Goal: Information Seeking & Learning: Learn about a topic

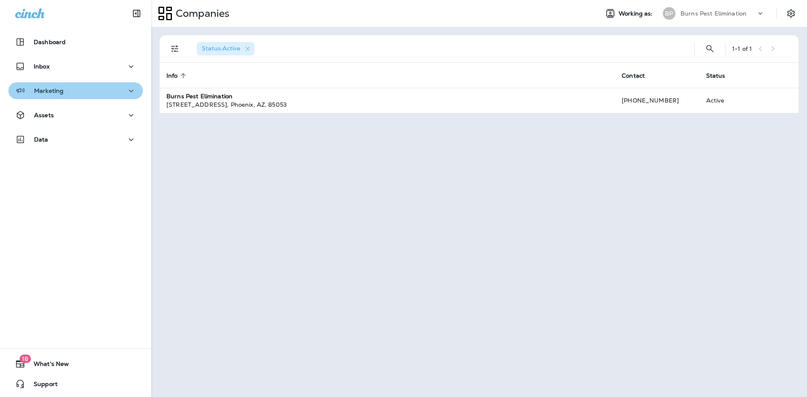
click at [105, 94] on div "Marketing" at bounding box center [75, 91] width 121 height 11
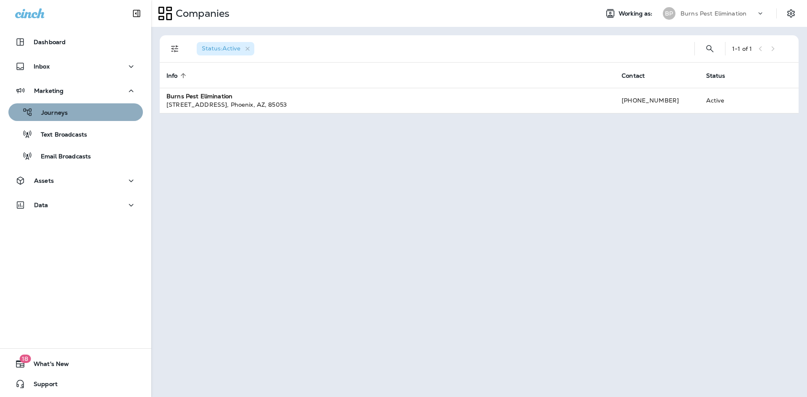
click at [91, 107] on div "Journeys" at bounding box center [76, 112] width 128 height 13
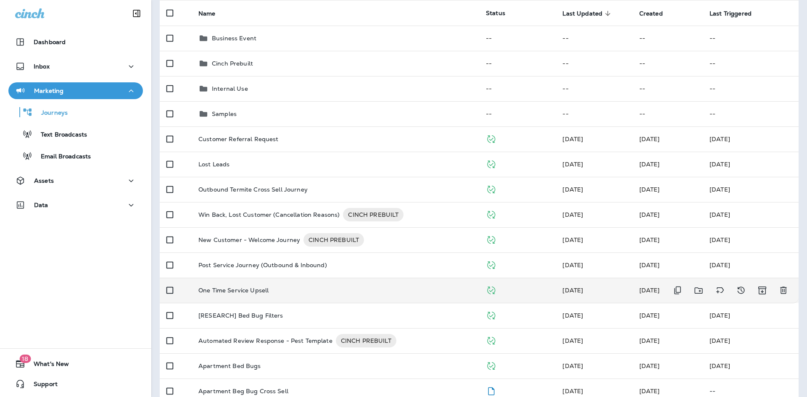
scroll to position [126, 0]
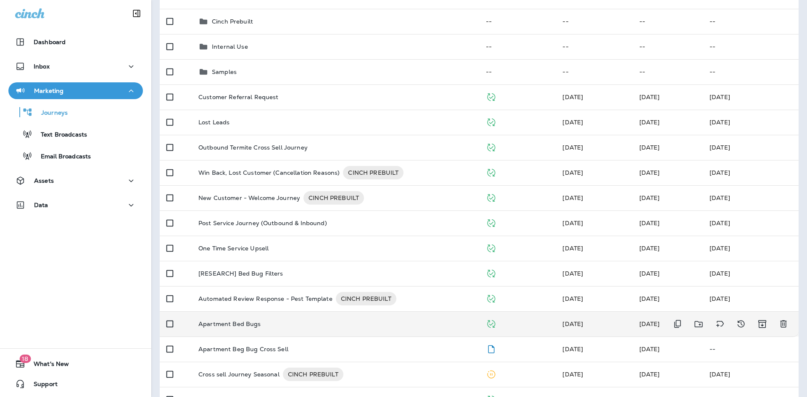
click at [277, 322] on div "Apartment Bed Bugs" at bounding box center [335, 324] width 274 height 7
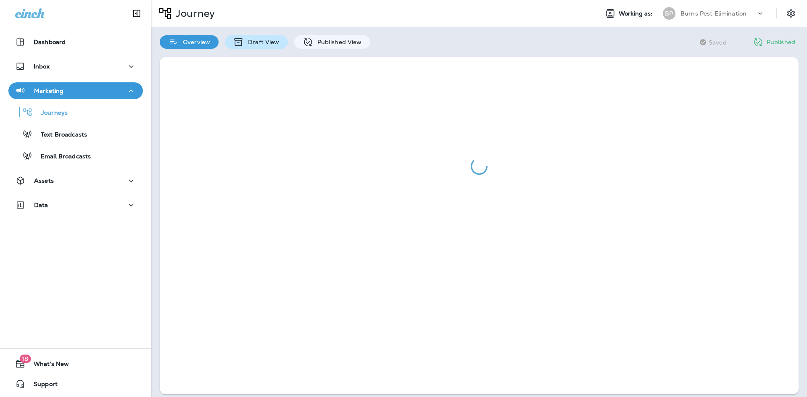
click at [274, 36] on div "Draft View" at bounding box center [256, 41] width 63 height 13
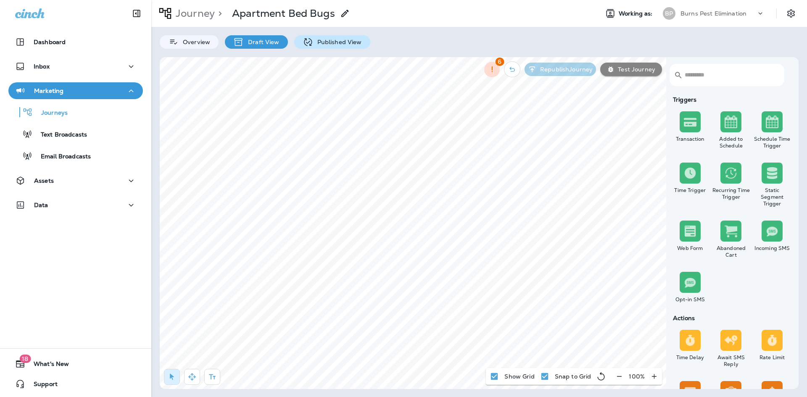
click at [316, 42] on p "Published View" at bounding box center [337, 42] width 49 height 7
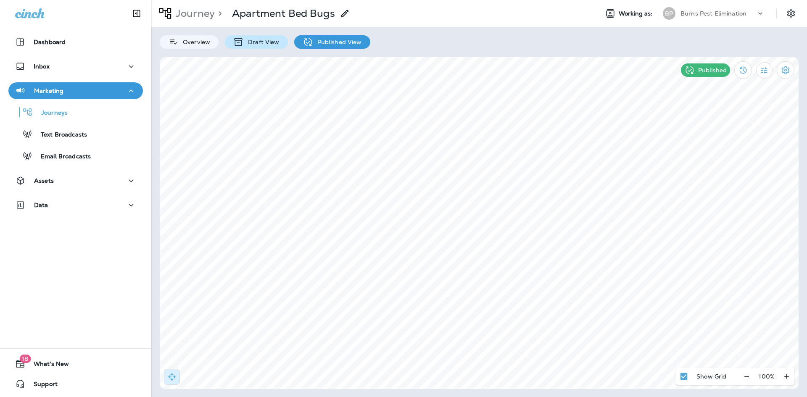
click at [258, 40] on p "Draft View" at bounding box center [261, 42] width 35 height 7
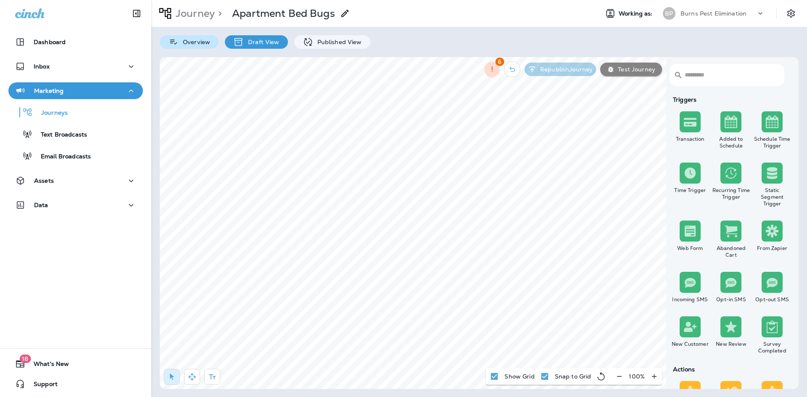
click at [182, 39] on p "Overview" at bounding box center [195, 42] width 32 height 7
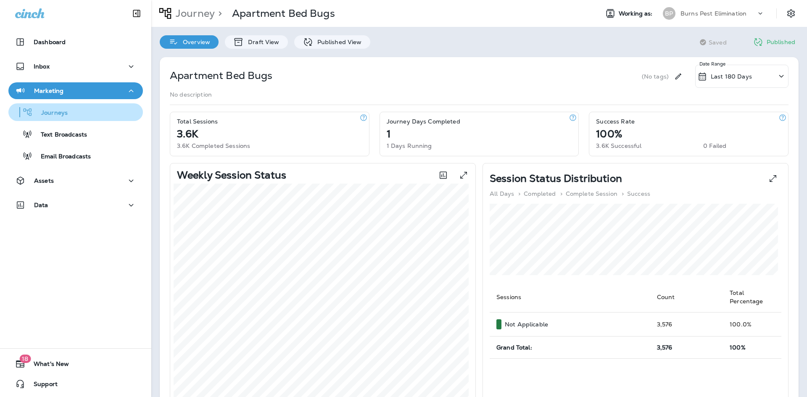
click at [46, 117] on div "Journeys" at bounding box center [40, 112] width 56 height 13
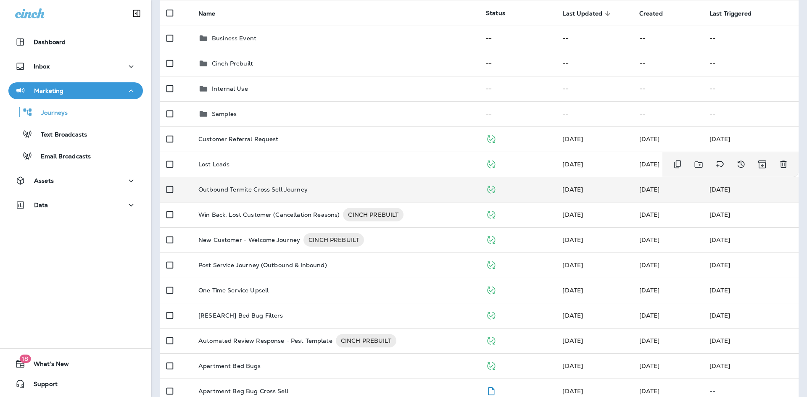
scroll to position [126, 0]
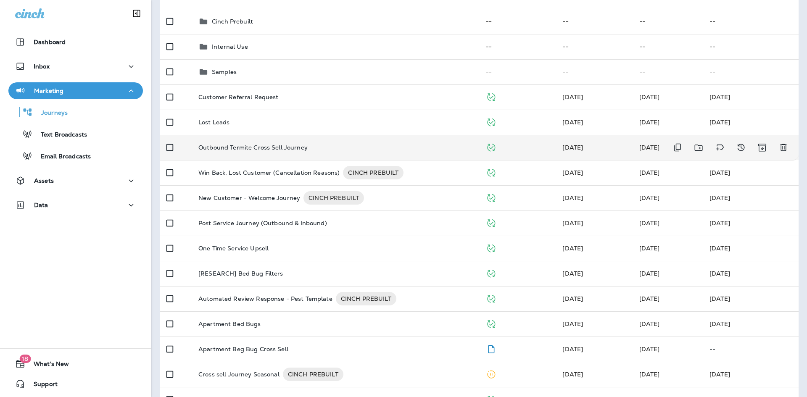
click at [287, 150] on p "Outbound Termite Cross Sell Journey" at bounding box center [252, 147] width 109 height 7
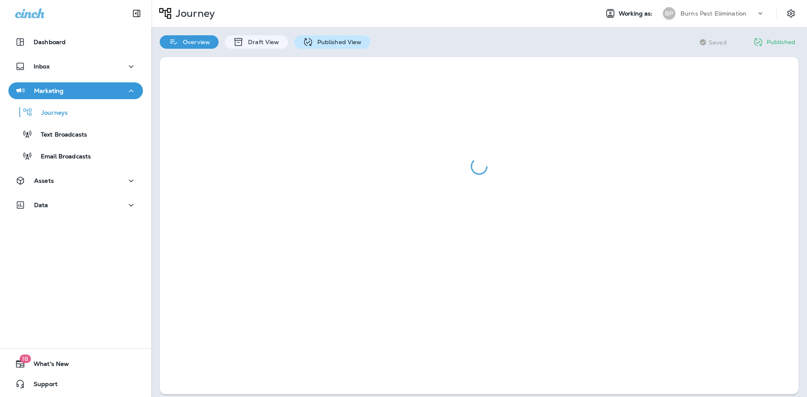
click at [314, 42] on p "Published View" at bounding box center [337, 42] width 49 height 7
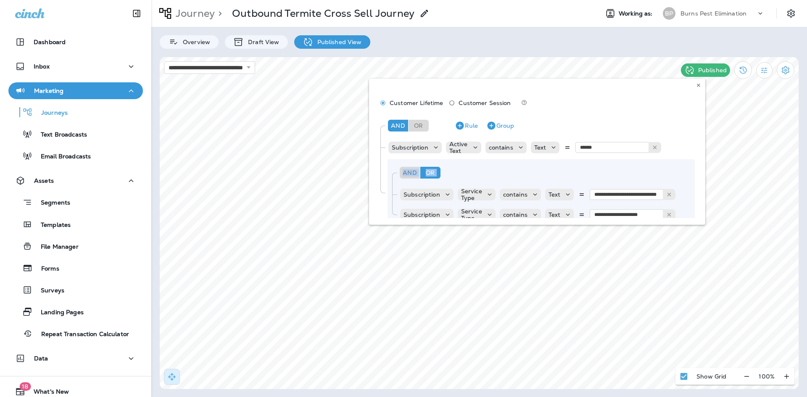
drag, startPoint x: 696, startPoint y: 152, endPoint x: 692, endPoint y: 170, distance: 18.5
click at [693, 174] on div "**********" at bounding box center [537, 152] width 336 height 146
click at [692, 169] on div "**********" at bounding box center [537, 152] width 336 height 146
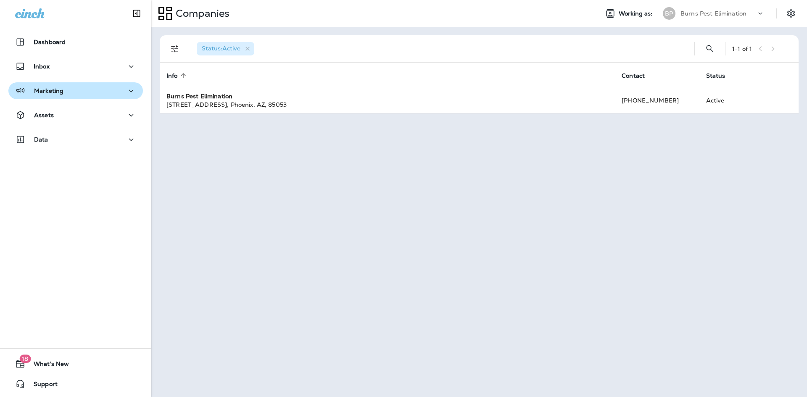
click at [89, 88] on div "Marketing" at bounding box center [75, 91] width 121 height 11
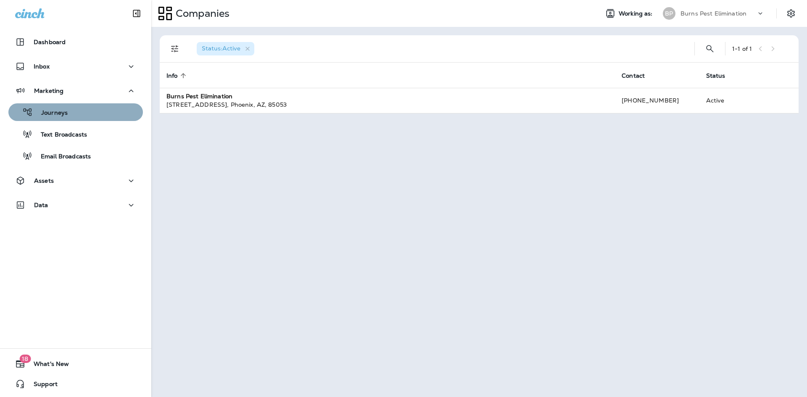
click at [90, 115] on div "Journeys" at bounding box center [76, 112] width 128 height 13
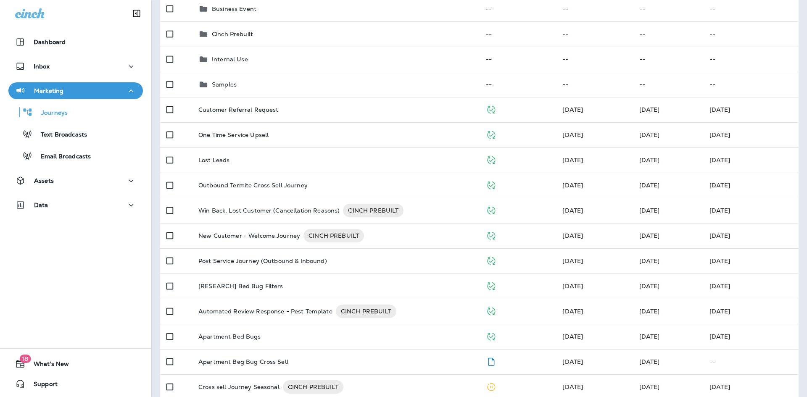
scroll to position [84, 0]
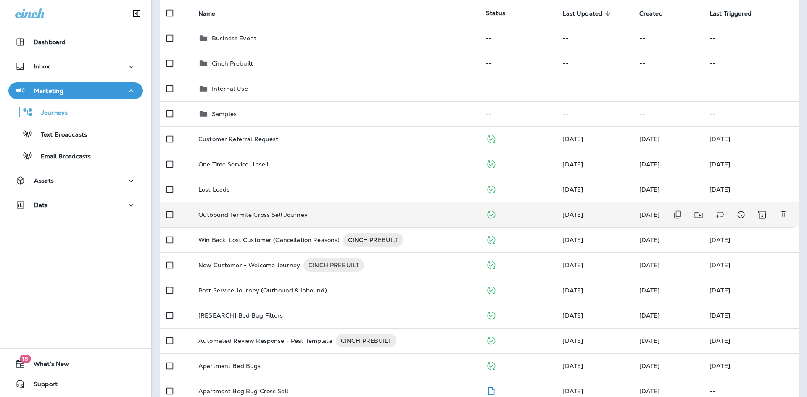
click at [239, 216] on p "Outbound Termite Cross Sell Journey" at bounding box center [252, 214] width 109 height 7
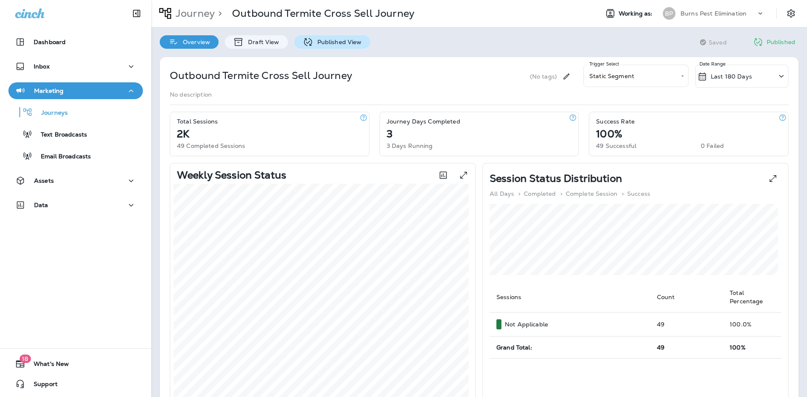
click at [330, 39] on p "Published View" at bounding box center [337, 42] width 49 height 7
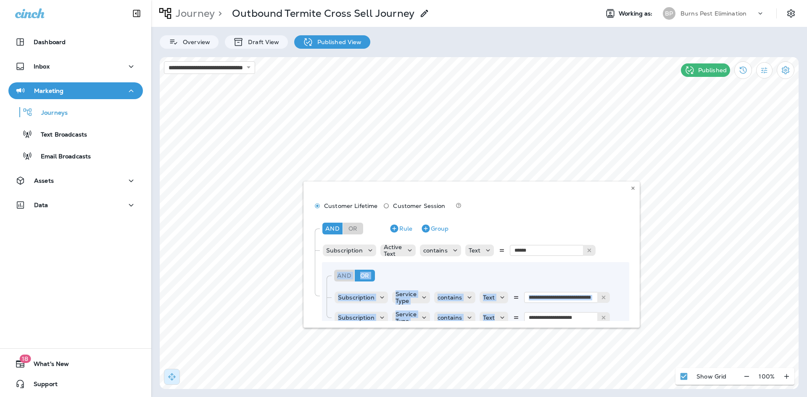
drag, startPoint x: 629, startPoint y: 254, endPoint x: 629, endPoint y: 300, distance: 45.4
click at [632, 304] on div "**********" at bounding box center [471, 255] width 336 height 146
click at [621, 267] on div "**********" at bounding box center [471, 255] width 336 height 146
click at [631, 189] on icon at bounding box center [632, 188] width 5 height 5
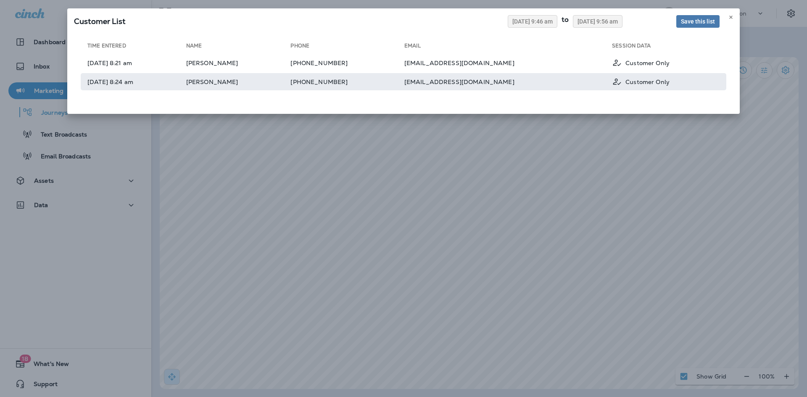
click at [396, 86] on td "(567) 203-2080" at bounding box center [346, 81] width 113 height 17
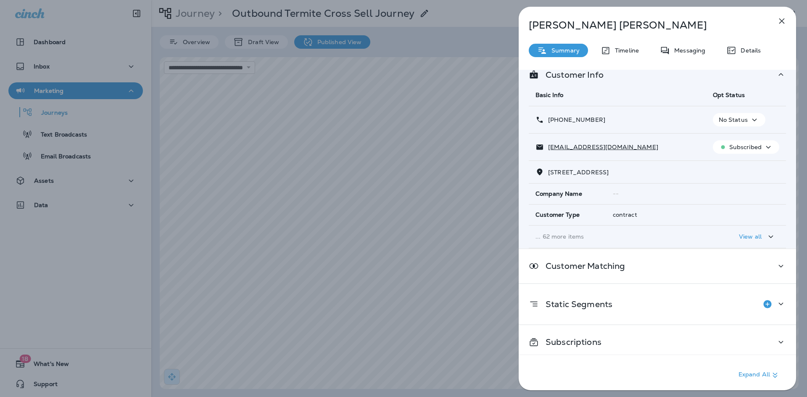
scroll to position [18, 0]
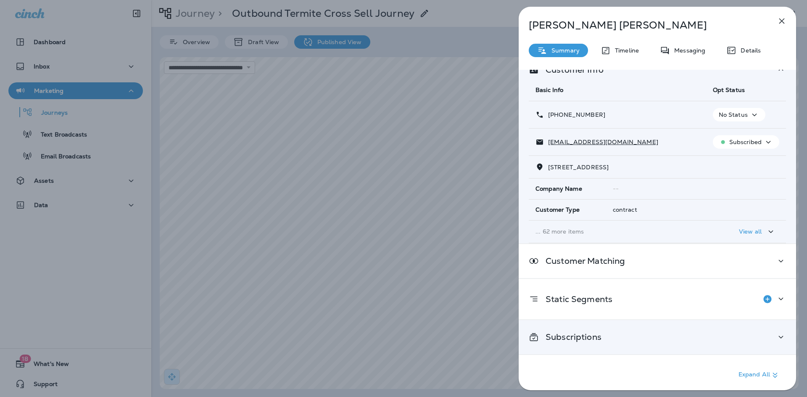
click at [750, 334] on div "Subscriptions" at bounding box center [657, 337] width 257 height 11
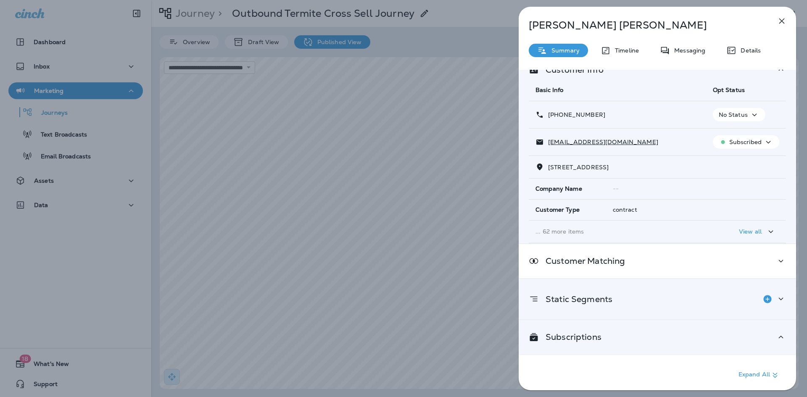
scroll to position [215, 0]
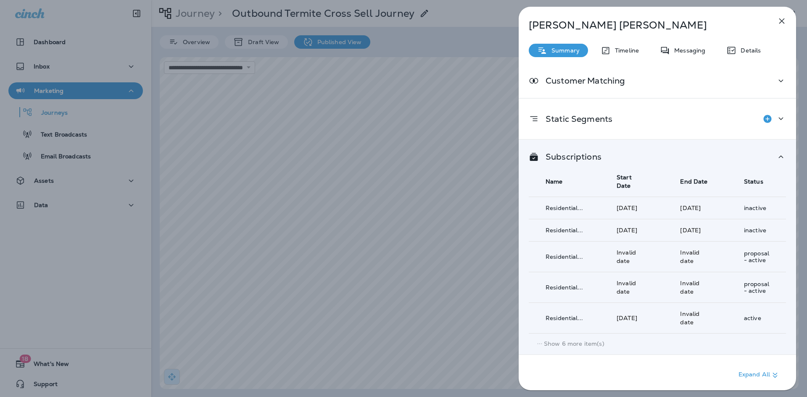
click at [780, 24] on icon "button" at bounding box center [781, 21] width 10 height 10
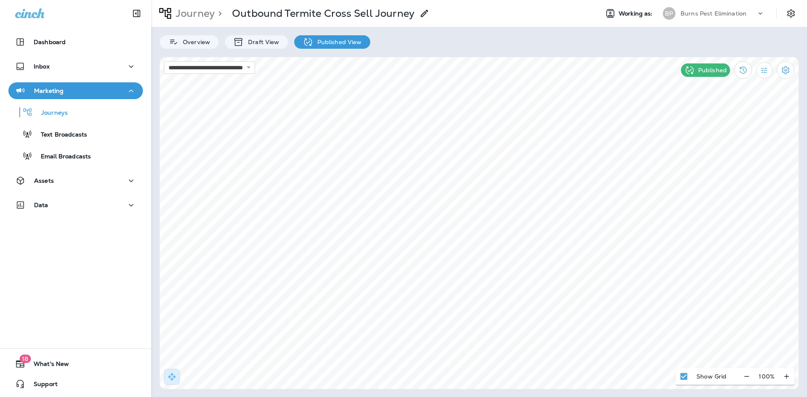
drag, startPoint x: 568, startPoint y: 253, endPoint x: 806, endPoint y: 178, distance: 249.3
click at [805, 178] on div "**********" at bounding box center [478, 198] width 655 height 397
click at [104, 111] on div "Journeys" at bounding box center [76, 112] width 128 height 13
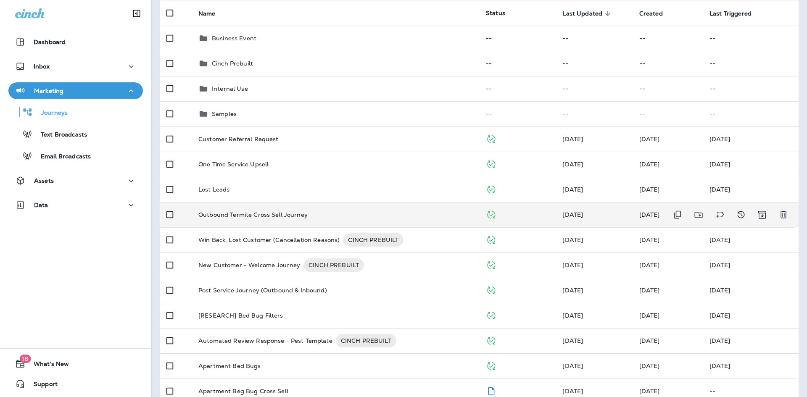
scroll to position [126, 0]
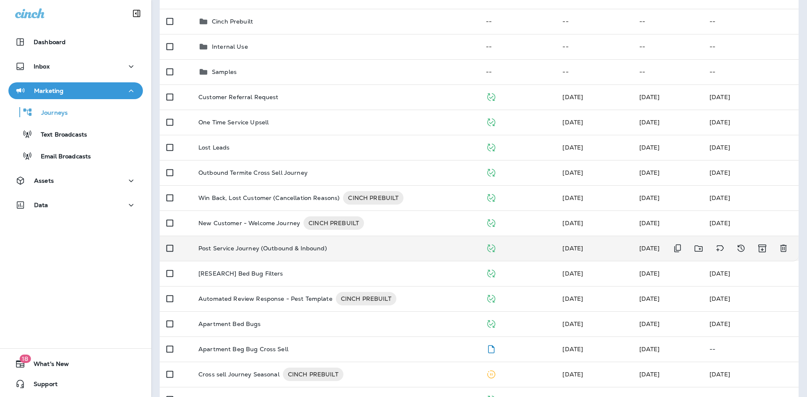
click at [285, 250] on p "Post Service Journey (Outbound & Inbound)" at bounding box center [262, 248] width 129 height 7
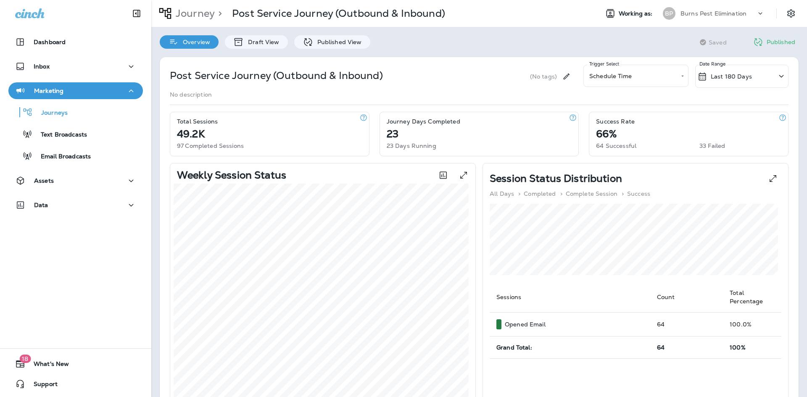
click at [310, 49] on div "**********" at bounding box center [478, 373] width 655 height 649
click at [310, 46] on icon at bounding box center [308, 42] width 11 height 11
